Goal: Task Accomplishment & Management: Use online tool/utility

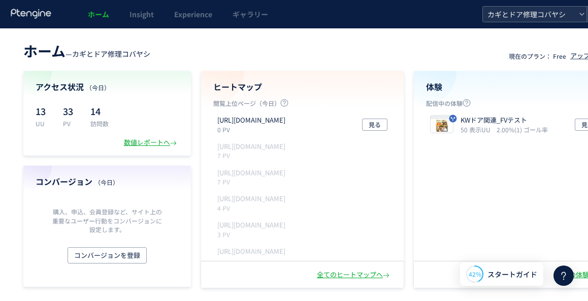
click at [524, 15] on span "カギとドア修理コバヤシ" at bounding box center [529, 14] width 90 height 15
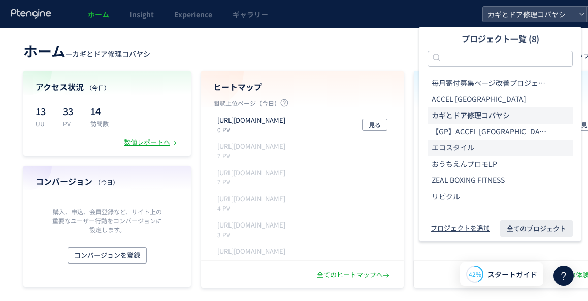
click at [446, 173] on li "エコスタイル" at bounding box center [499, 181] width 145 height 16
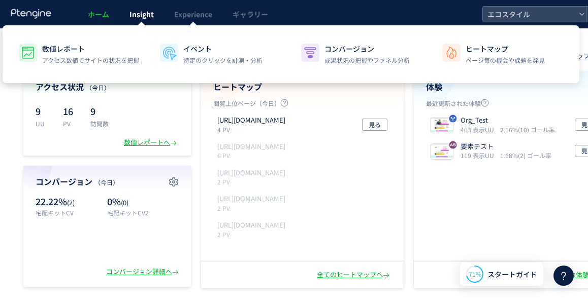
click at [144, 15] on span "Insight" at bounding box center [141, 14] width 24 height 10
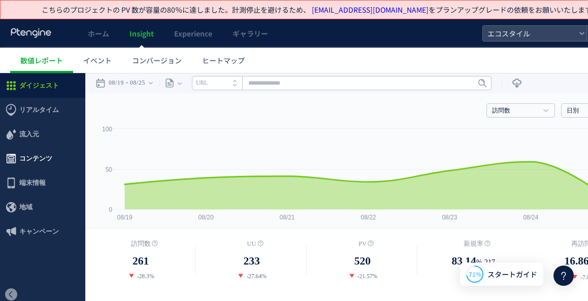
click at [12, 153] on icon at bounding box center [11, 159] width 12 height 12
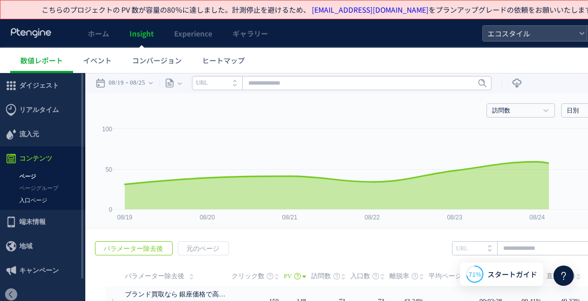
click at [34, 203] on link "入口ページ" at bounding box center [42, 201] width 85 height 12
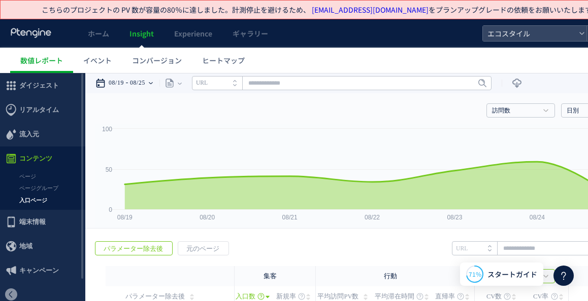
click at [137, 79] on time "08/25" at bounding box center [137, 83] width 15 height 20
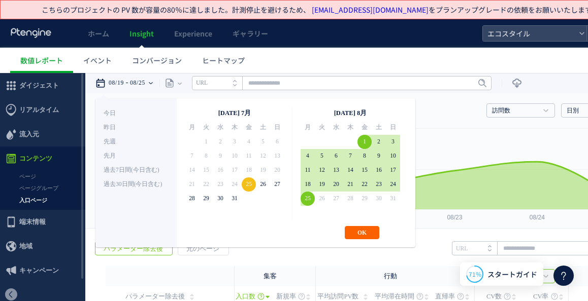
click at [357, 230] on button "OK" at bounding box center [362, 232] width 35 height 13
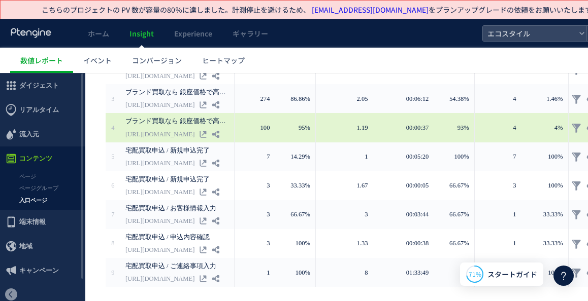
scroll to position [278, 0]
